Goal: Navigation & Orientation: Find specific page/section

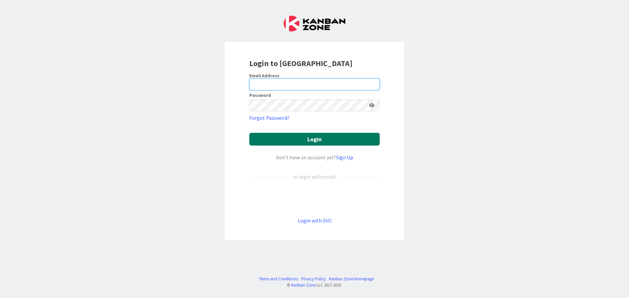
type input "[EMAIL_ADDRESS][DOMAIN_NAME]"
click at [315, 142] on button "Login" at bounding box center [314, 139] width 130 height 13
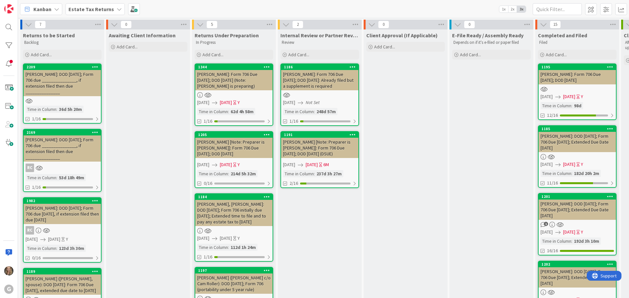
click at [107, 9] on b "Estate Tax Returns" at bounding box center [91, 9] width 46 height 7
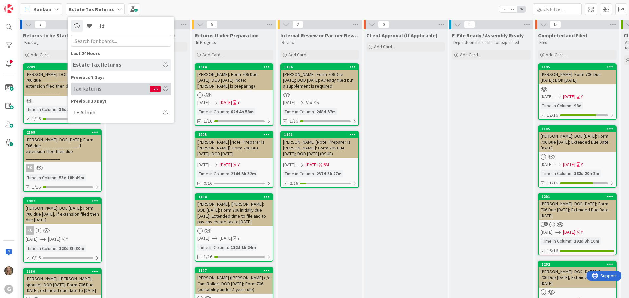
click at [90, 89] on h4 "Tax Returns" at bounding box center [111, 89] width 77 height 7
